Goal: Find contact information: Find contact information

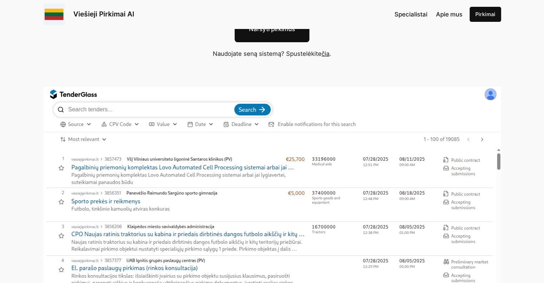
scroll to position [107, 0]
click at [440, 15] on span "Apie mus" at bounding box center [449, 14] width 26 height 7
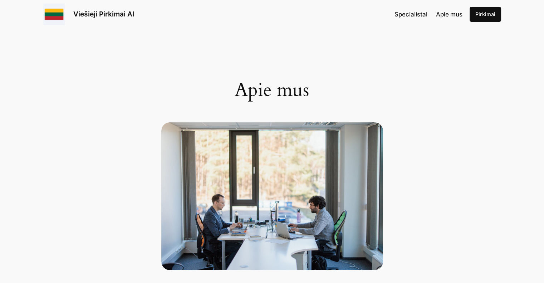
click at [411, 14] on span "Specialistai" at bounding box center [410, 14] width 33 height 7
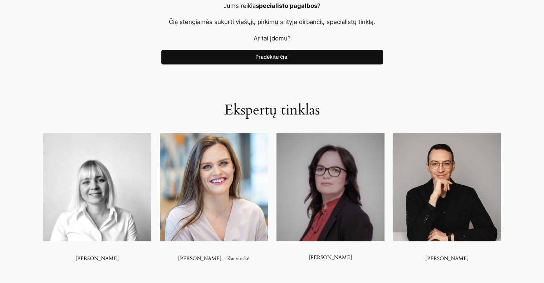
scroll to position [322, 0]
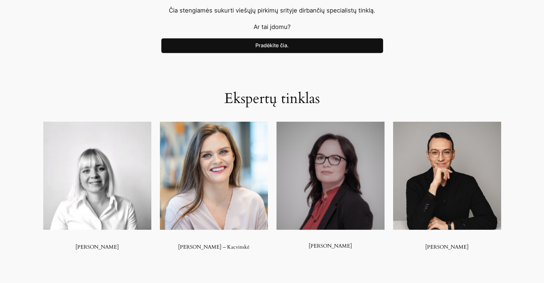
drag, startPoint x: 70, startPoint y: 247, endPoint x: 126, endPoint y: 247, distance: 56.1
click at [126, 247] on h3 "[PERSON_NAME]" at bounding box center [97, 247] width 108 height 6
click at [133, 250] on h3 "[PERSON_NAME]" at bounding box center [97, 247] width 108 height 6
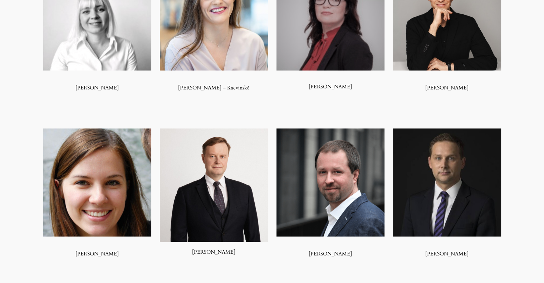
scroll to position [500, 0]
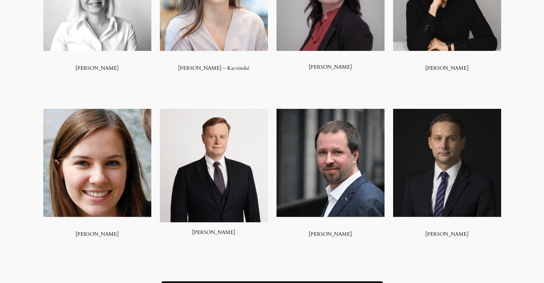
drag, startPoint x: 193, startPoint y: 231, endPoint x: 238, endPoint y: 235, distance: 45.6
click at [238, 235] on div "[PERSON_NAME]" at bounding box center [214, 173] width 108 height 128
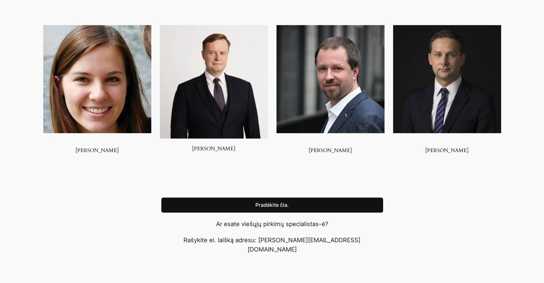
scroll to position [572, 0]
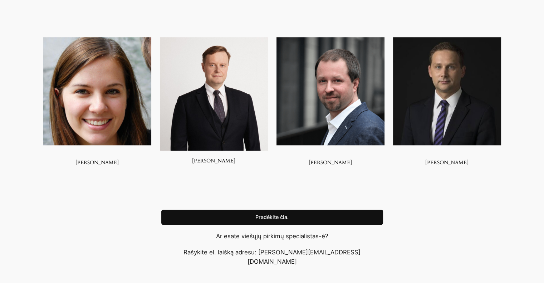
drag, startPoint x: 322, startPoint y: 171, endPoint x: 363, endPoint y: 172, distance: 41.1
click at [363, 172] on div "Ekspertų tinklas [PERSON_NAME] [PERSON_NAME] – [GEOGRAPHIC_DATA] [PERSON_NAME] …" at bounding box center [272, 3] width 544 height 400
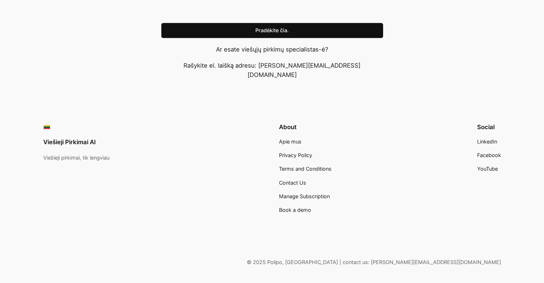
scroll to position [769, 0]
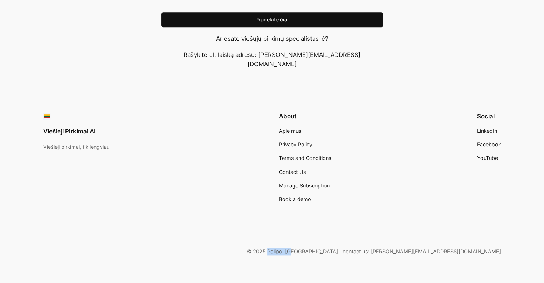
drag, startPoint x: 421, startPoint y: 241, endPoint x: 397, endPoint y: 241, distance: 23.6
click at [397, 247] on p "© 2025 Polipo, [GEOGRAPHIC_DATA] | contact us: [PERSON_NAME][EMAIL_ADDRESS][DOM…" at bounding box center [271, 251] width 457 height 8
copy p "Polipo, MB"
click at [323, 218] on div "© 2025 Polipo, [GEOGRAPHIC_DATA] | contact us: [PERSON_NAME][EMAIL_ADDRESS][DOM…" at bounding box center [271, 232] width 457 height 45
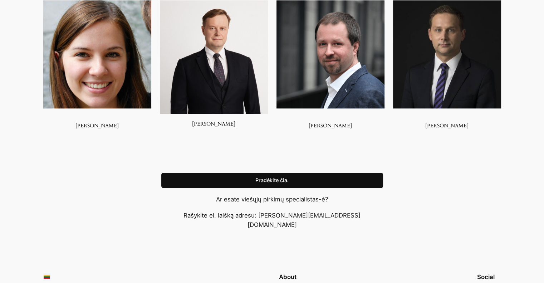
scroll to position [590, 0]
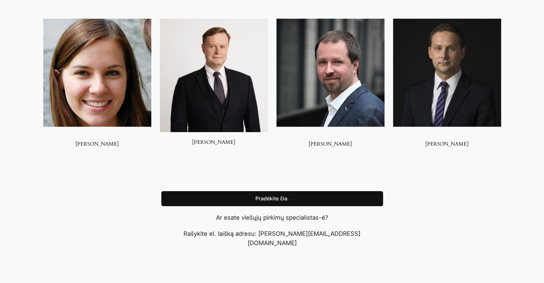
click at [229, 198] on link "Pradėkite čia." at bounding box center [272, 198] width 222 height 15
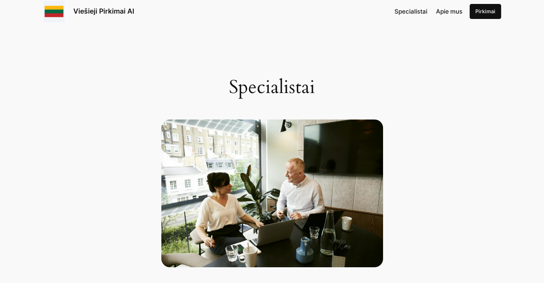
scroll to position [0, 0]
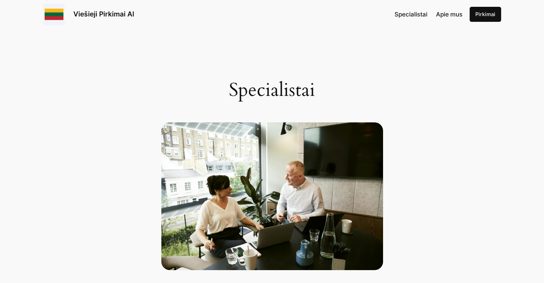
click at [100, 14] on link "Viešieji Pirkimai AI" at bounding box center [103, 14] width 61 height 9
